Goal: Obtain resource: Download file/media

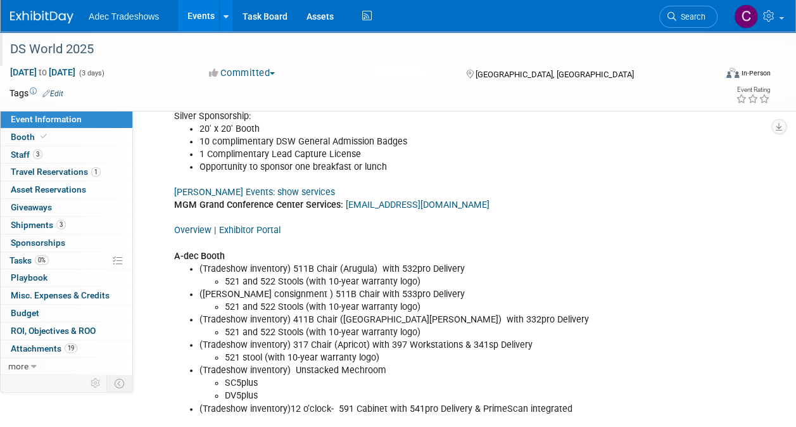
click at [85, 54] on div "DS World 2025" at bounding box center [356, 49] width 700 height 23
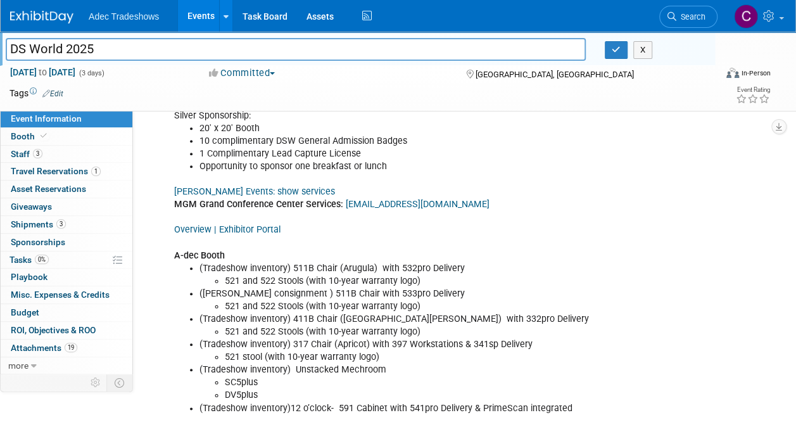
click at [136, 20] on span "Adec Tradeshows" at bounding box center [124, 16] width 70 height 10
click at [193, 13] on link "Events" at bounding box center [201, 16] width 46 height 32
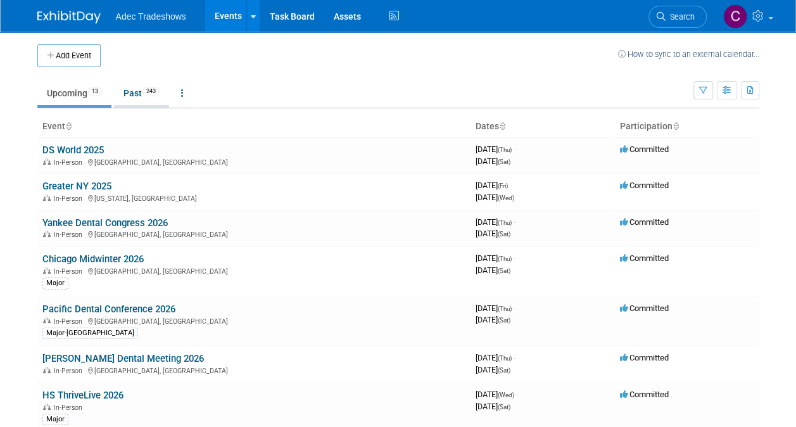
click at [142, 89] on link "Past 243" at bounding box center [141, 93] width 55 height 24
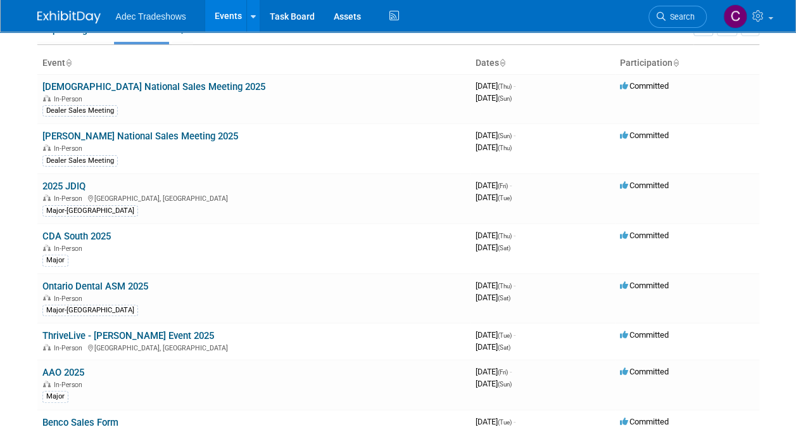
click at [108, 332] on link "ThriveLive - [PERSON_NAME] Event 2025" at bounding box center [128, 335] width 172 height 11
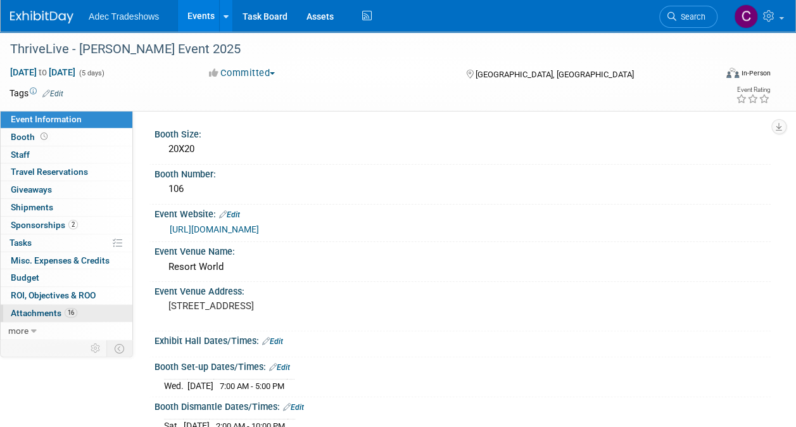
click at [41, 308] on span "Attachments 16" at bounding box center [44, 313] width 66 height 10
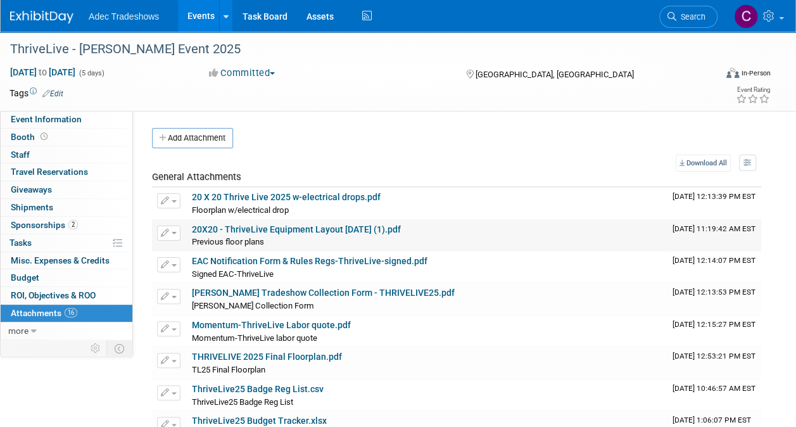
scroll to position [63, 0]
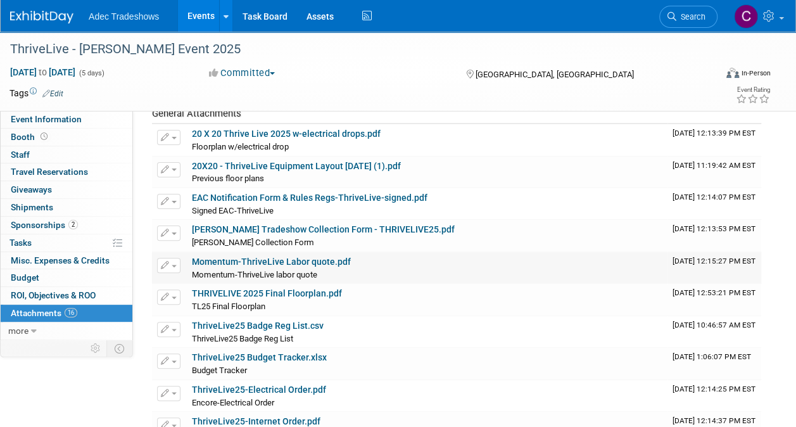
click at [302, 262] on link "Momentum-ThriveLive Labor quote.pdf" at bounding box center [271, 261] width 159 height 10
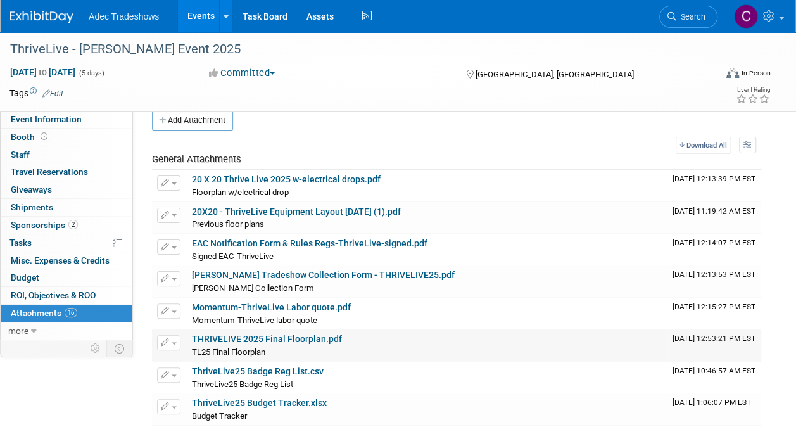
scroll to position [0, 0]
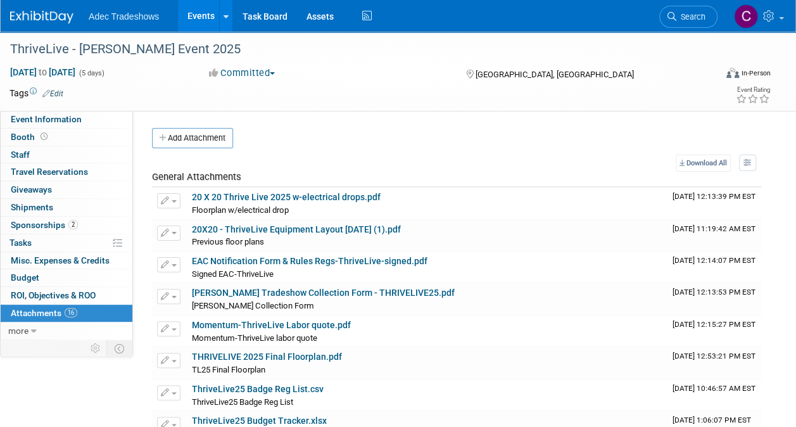
click at [147, 24] on ul "Adec Tradeshows Events Add Event Bulk Upload Events Shareable Event Boards Rece…" at bounding box center [232, 16] width 286 height 32
click at [210, 18] on link "Events" at bounding box center [201, 16] width 46 height 32
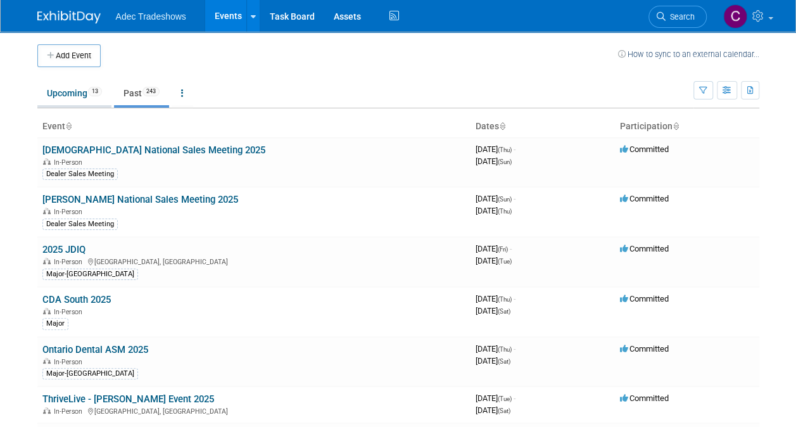
click at [63, 91] on link "Upcoming 13" at bounding box center [74, 93] width 74 height 24
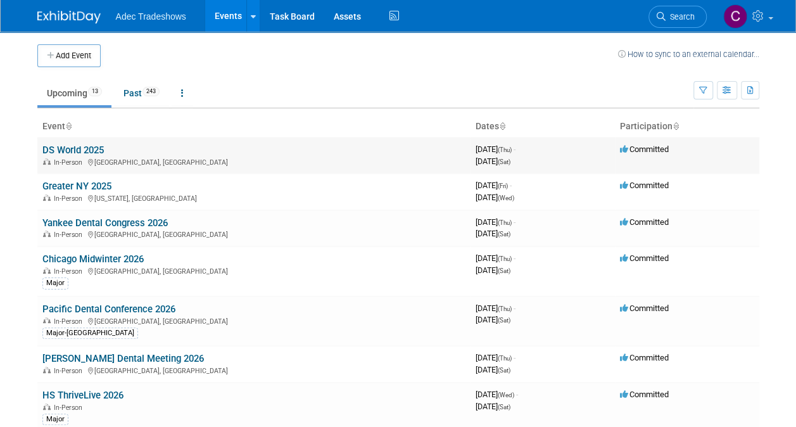
click at [75, 146] on link "DS World 2025" at bounding box center [72, 149] width 61 height 11
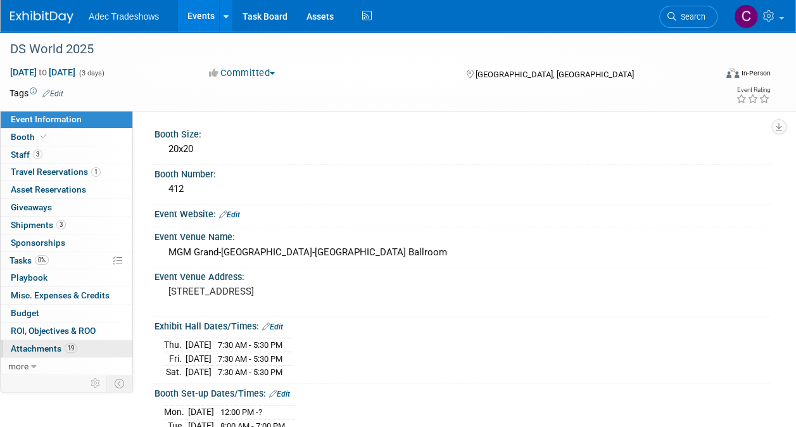
click at [51, 348] on span "Attachments 19" at bounding box center [44, 348] width 66 height 10
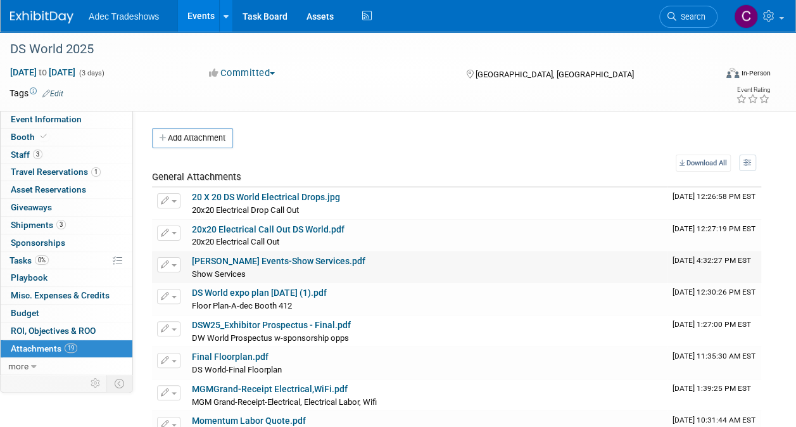
click at [317, 258] on link "Czarnowski Events-Show Services.pdf" at bounding box center [279, 261] width 174 height 10
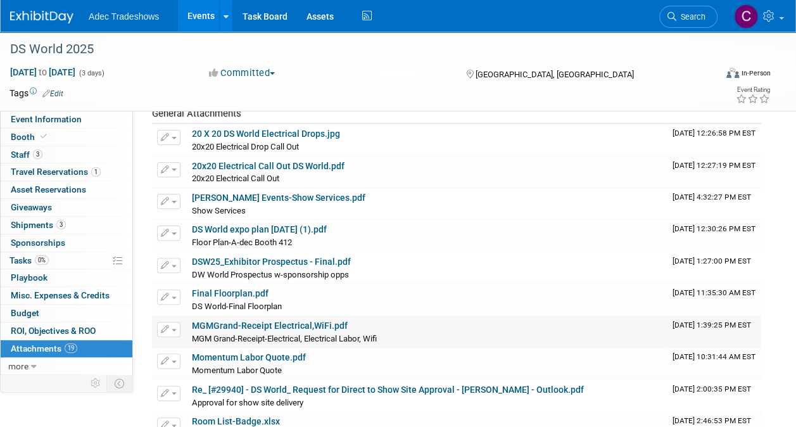
scroll to position [127, 0]
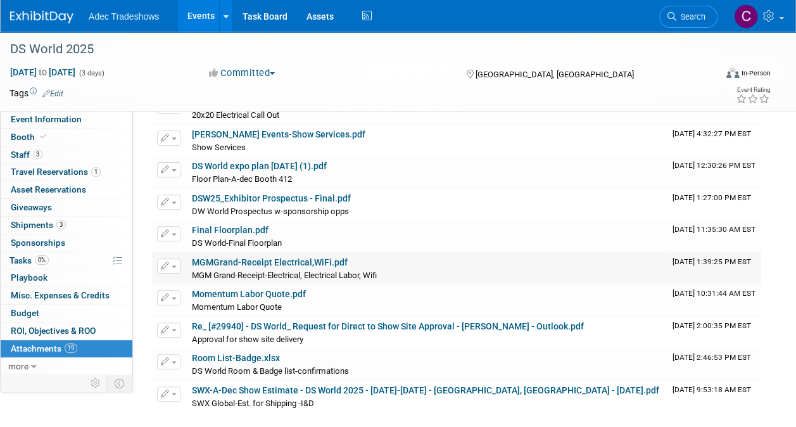
click at [321, 258] on link "MGMGrand-Receipt Electrical,WiFi.pdf" at bounding box center [270, 262] width 156 height 10
